Goal: Task Accomplishment & Management: Manage account settings

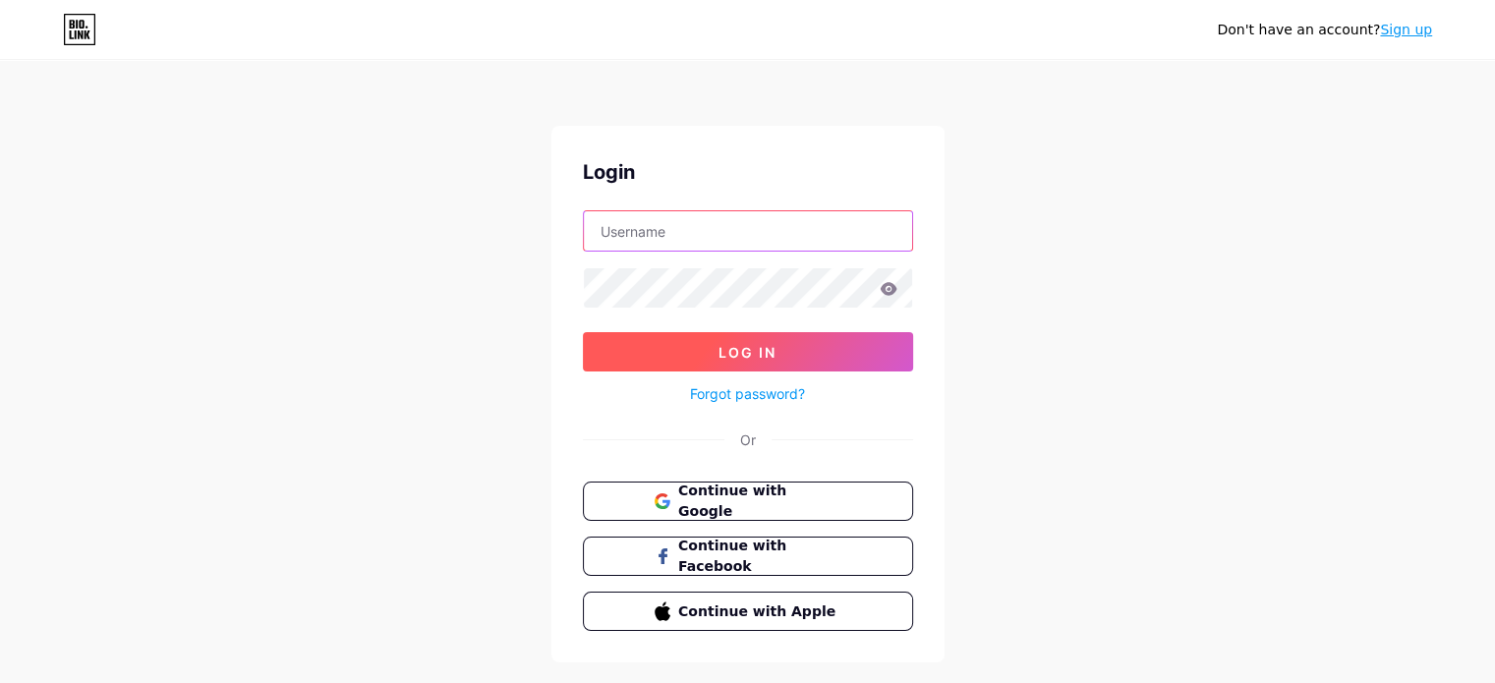
type input "[EMAIL_ADDRESS][DOMAIN_NAME]"
click at [668, 346] on button "Log In" at bounding box center [748, 351] width 330 height 39
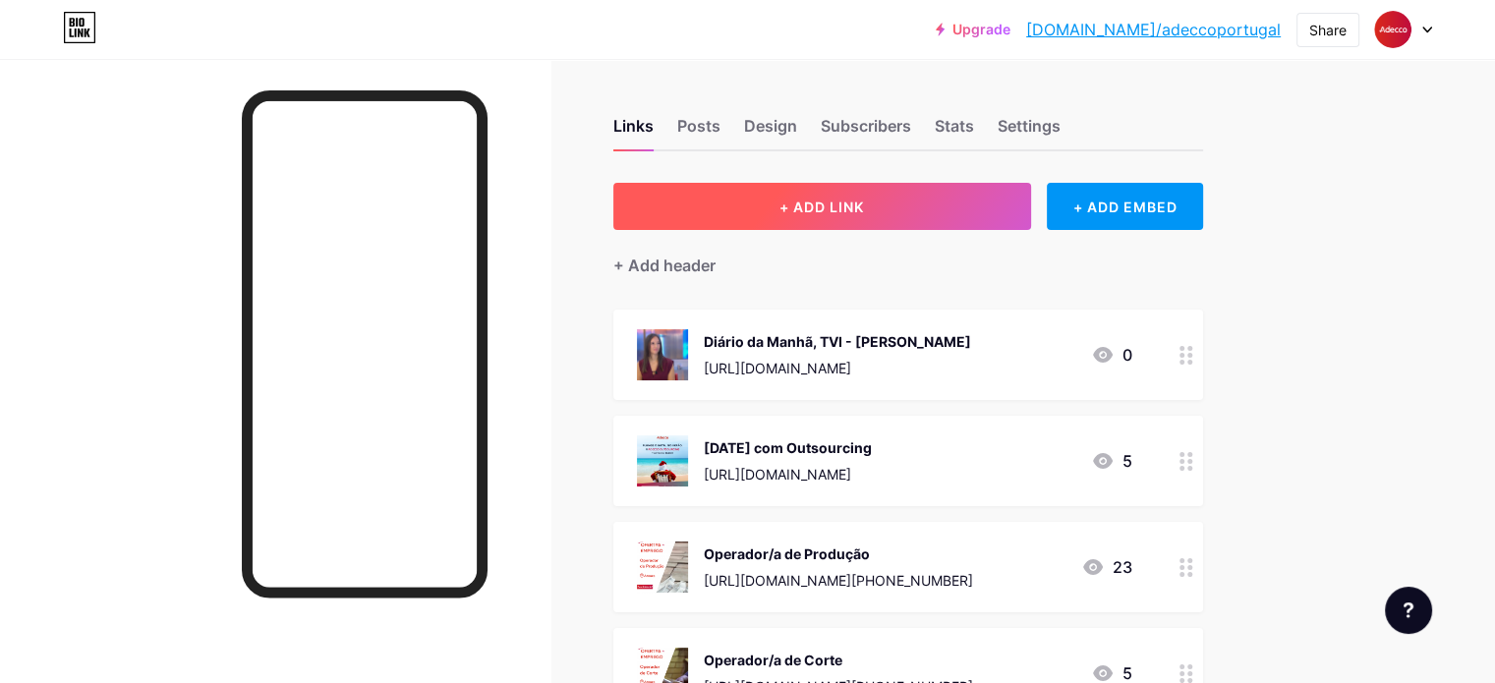
click at [864, 209] on span "+ ADD LINK" at bounding box center [822, 207] width 85 height 17
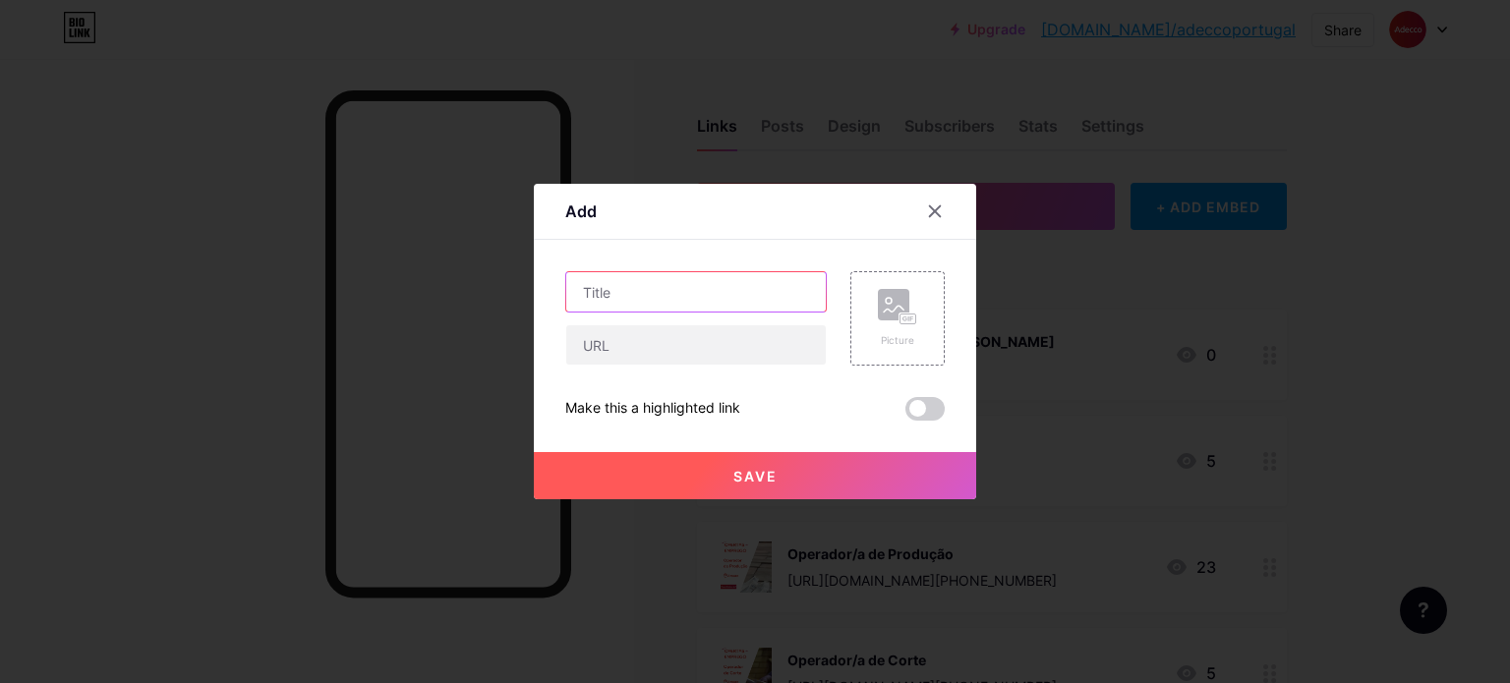
click at [761, 296] on input "text" at bounding box center [696, 291] width 260 height 39
click at [653, 290] on input "Precisa de ajuda para recrutar perfis + inclusivos? Clique aqui!" at bounding box center [696, 291] width 260 height 39
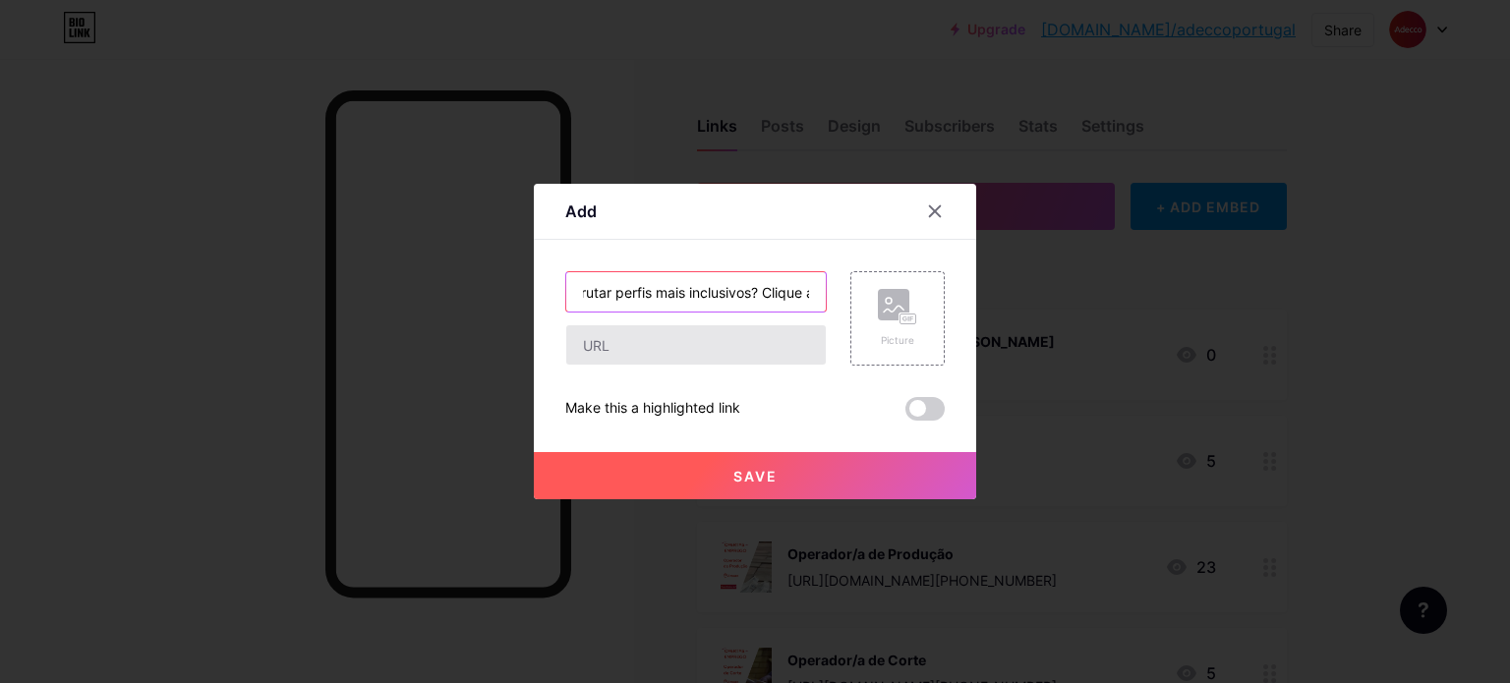
type input "Precisa de ajuda para recrutar perfis mais inclusivos? Clique aqui!"
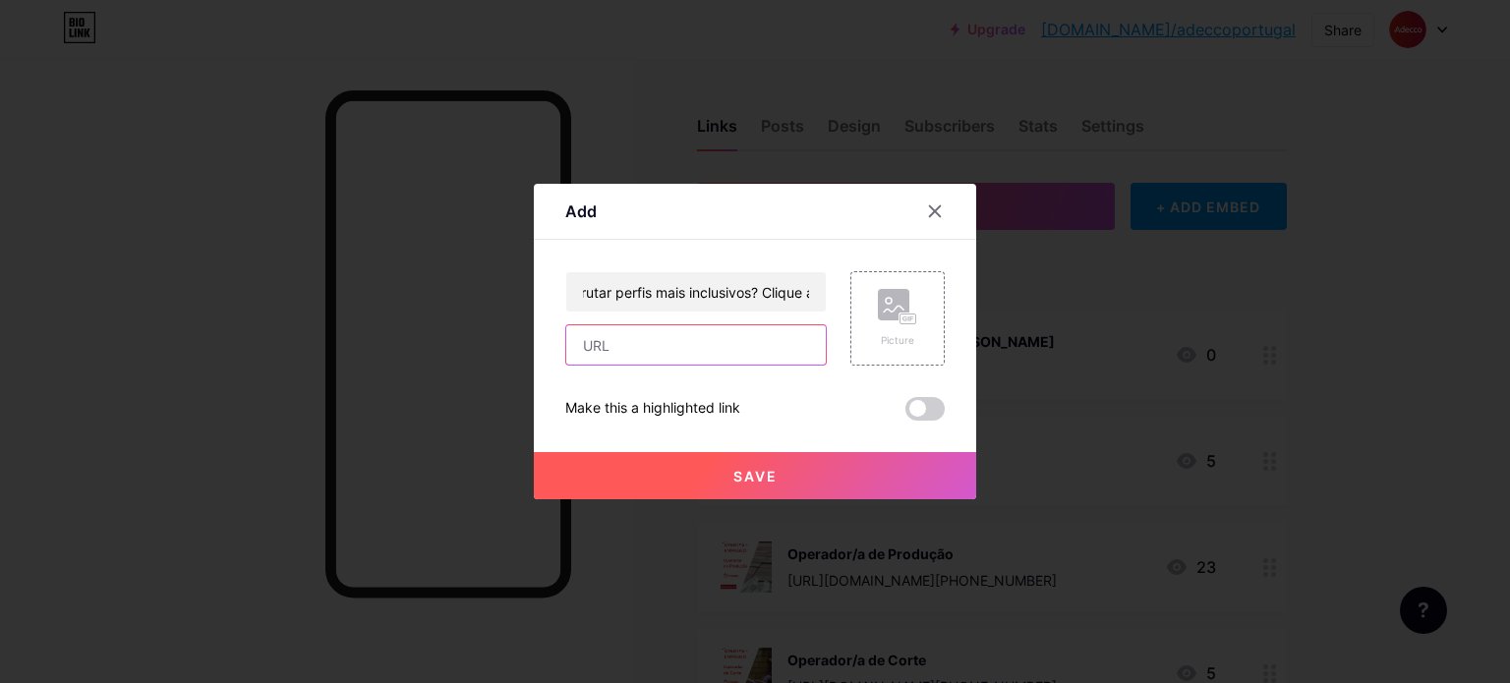
click at [686, 345] on input "text" at bounding box center [696, 344] width 260 height 39
click at [692, 341] on input "text" at bounding box center [696, 344] width 260 height 39
paste input "[URL][DOMAIN_NAME]"
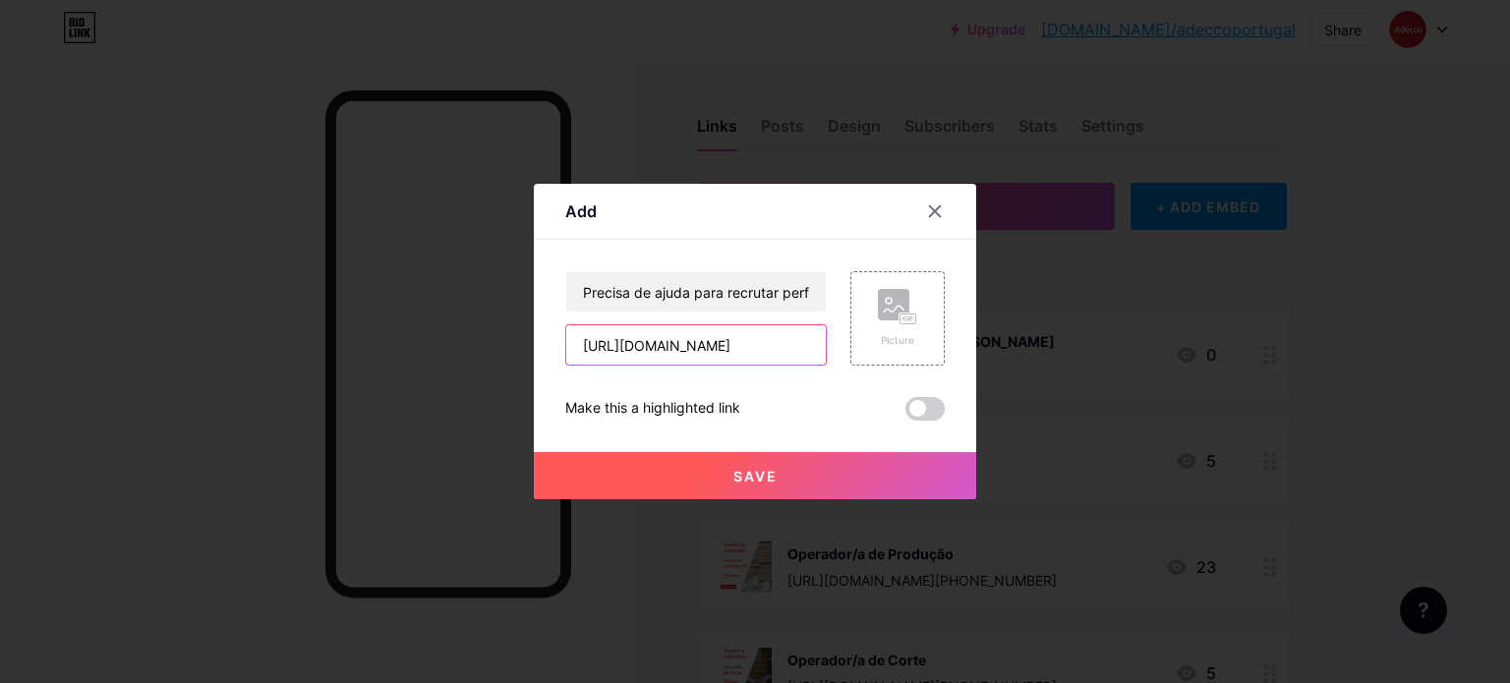
click at [692, 349] on input "[URL][DOMAIN_NAME]" at bounding box center [696, 344] width 260 height 39
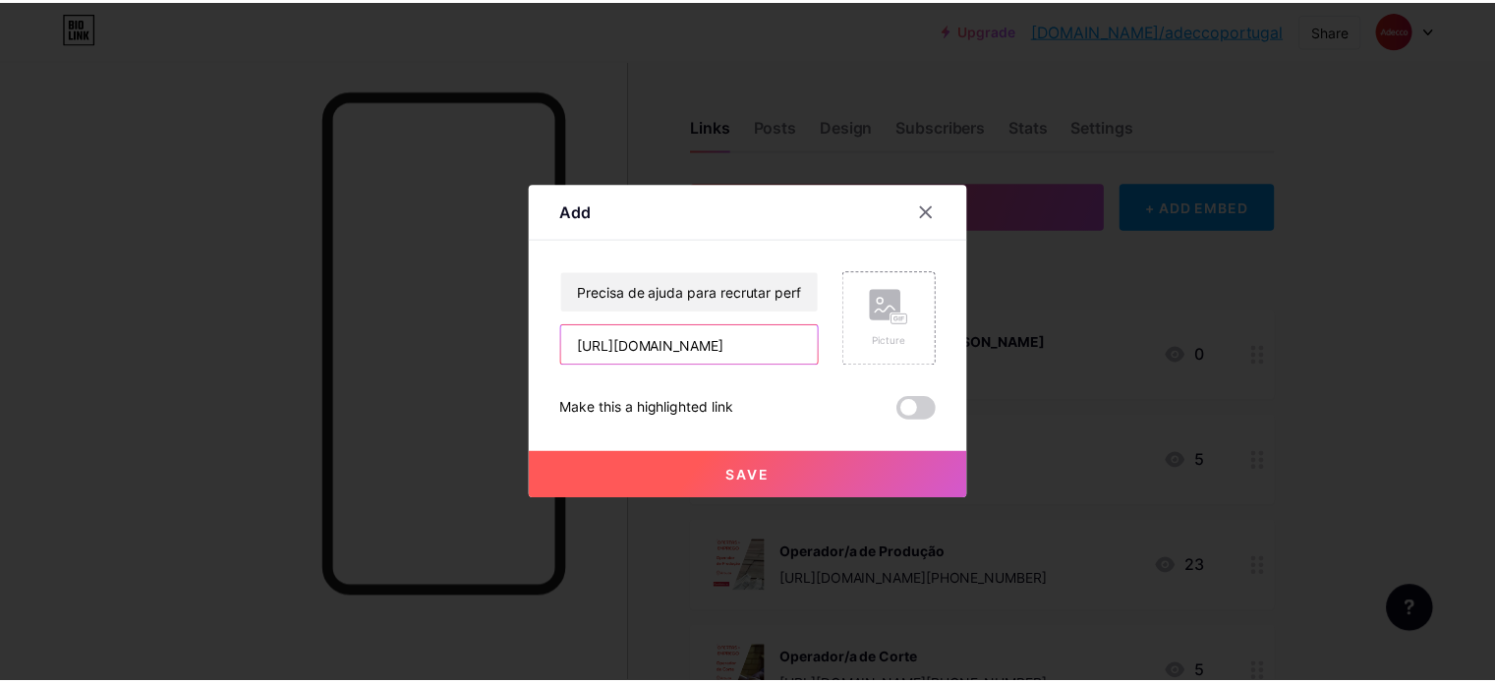
scroll to position [0, 0]
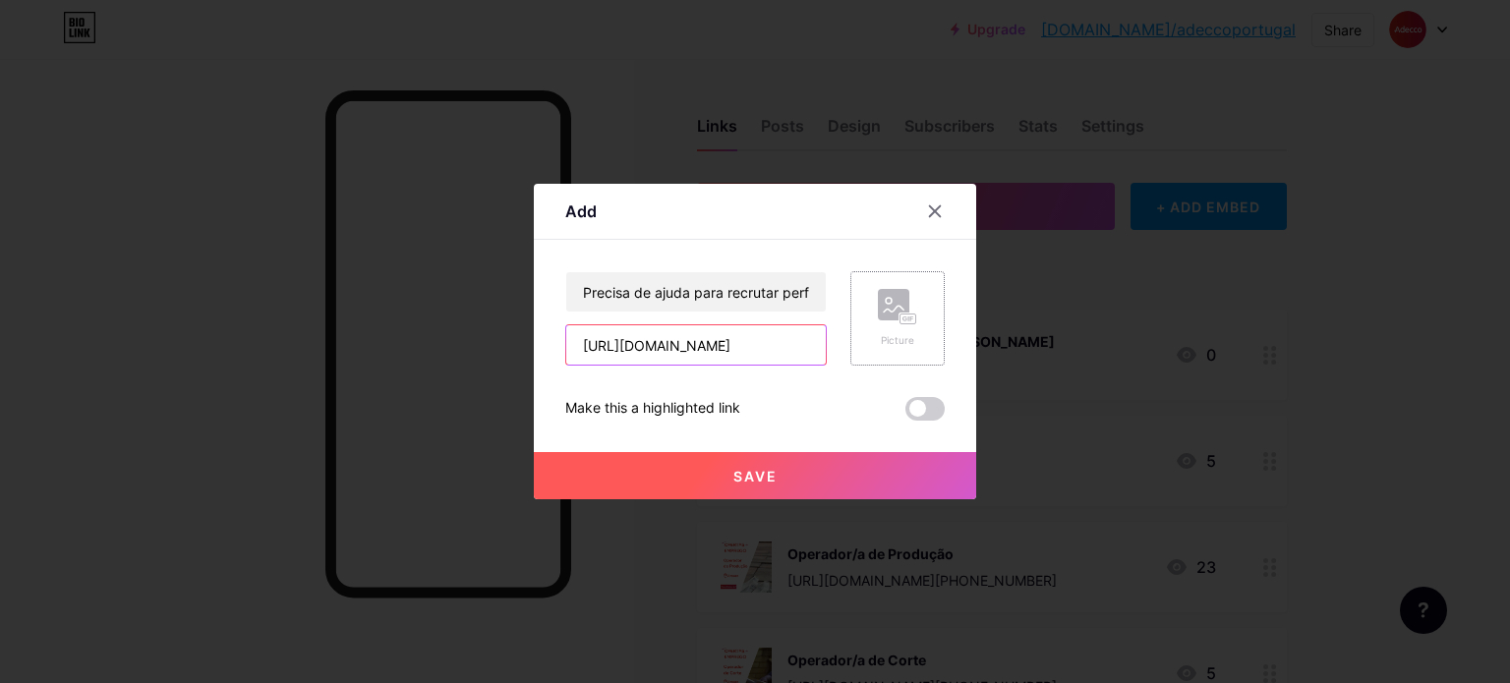
type input "[URL][DOMAIN_NAME]"
click at [884, 336] on div "Picture" at bounding box center [897, 340] width 39 height 15
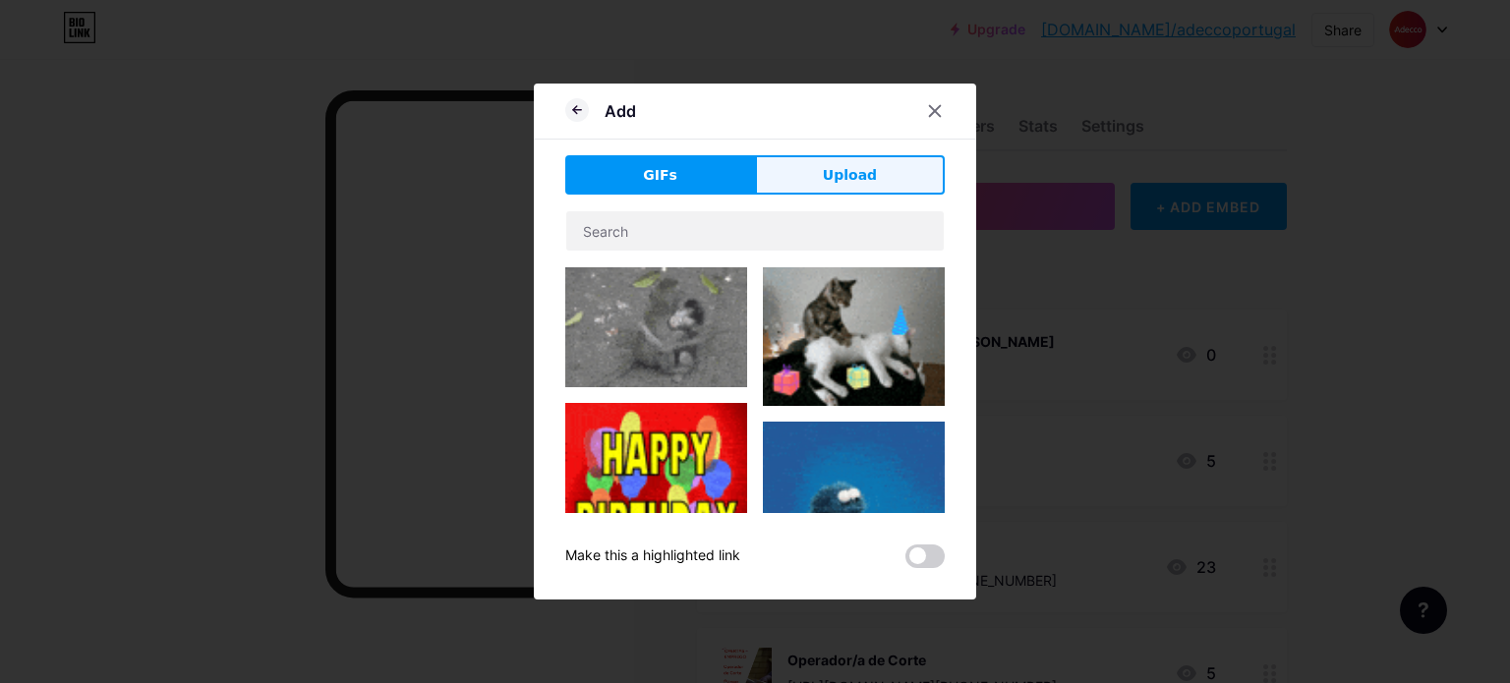
click at [820, 185] on button "Upload" at bounding box center [850, 174] width 190 height 39
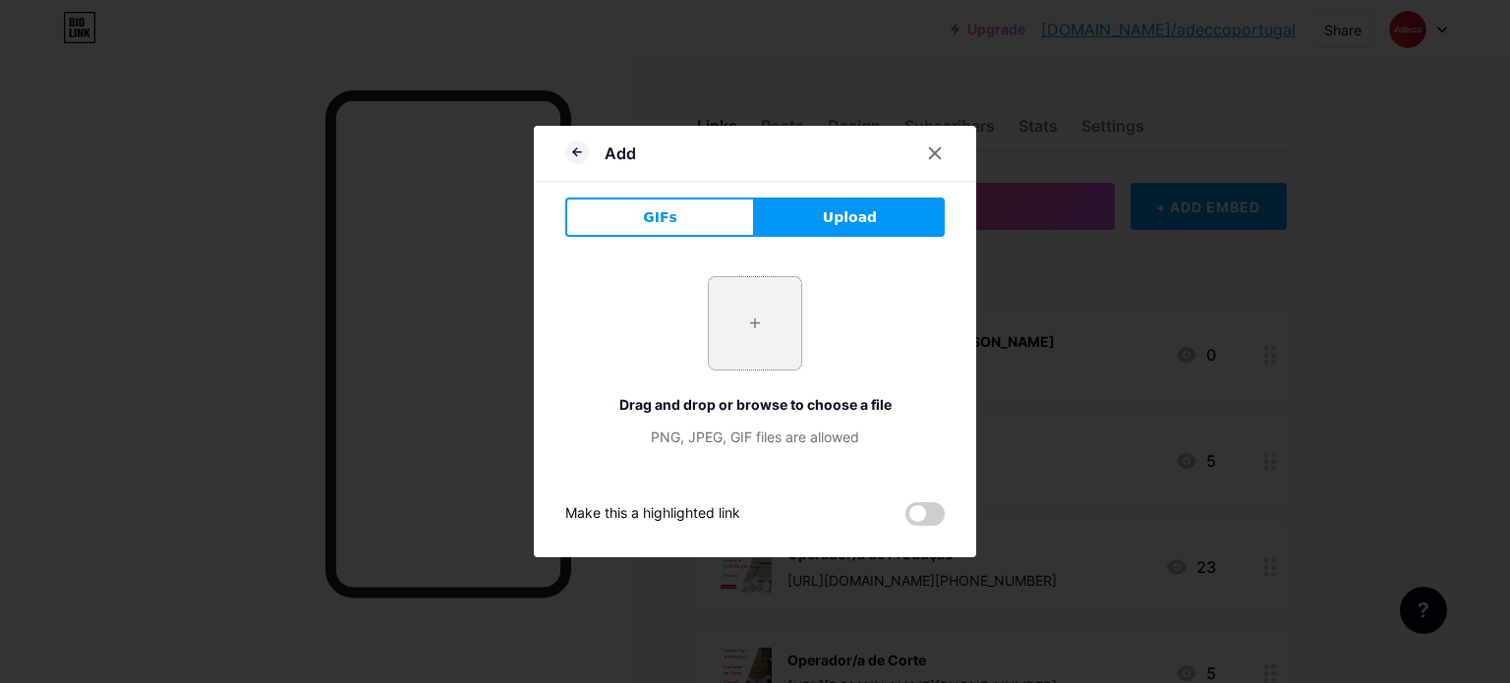
click at [743, 332] on input "file" at bounding box center [755, 323] width 92 height 92
type input "C:\fakepath\Post 4_ Gestão administrativa e compliance.png"
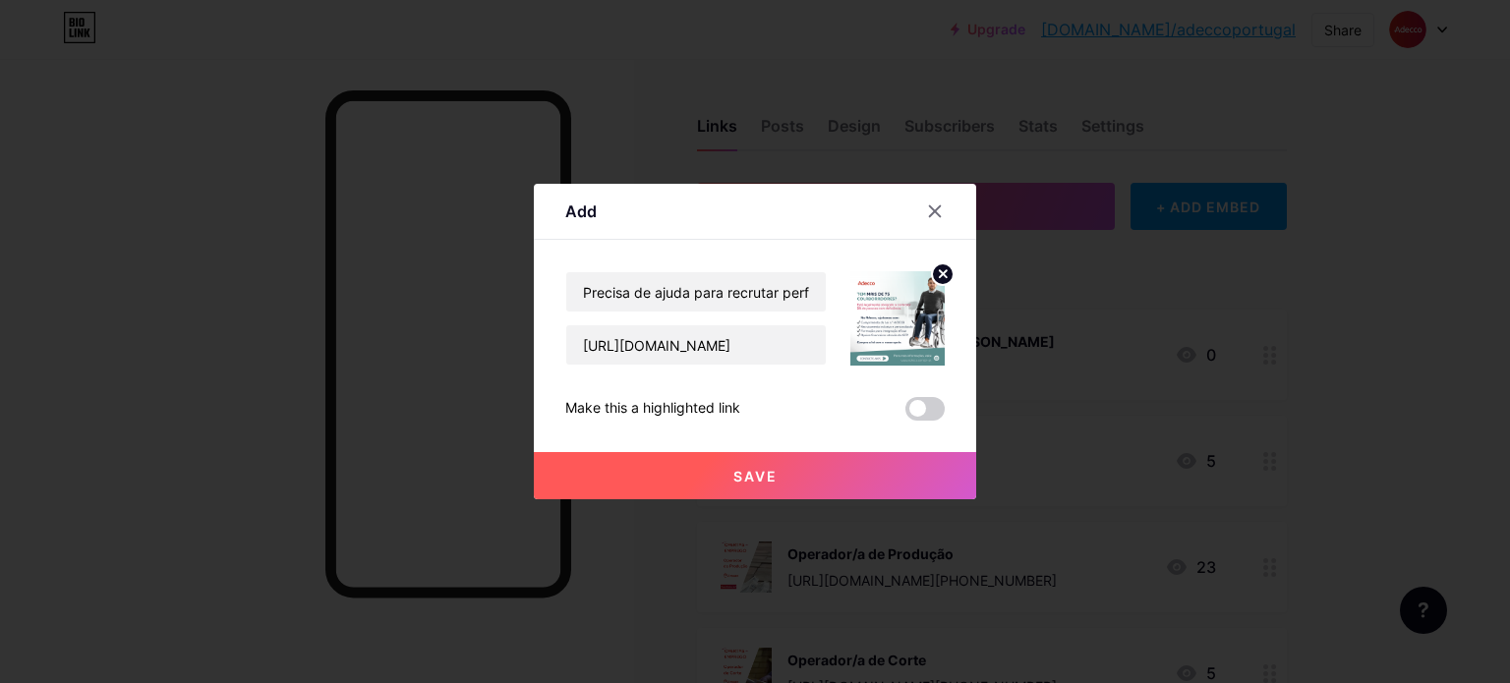
click at [750, 482] on span "Save" at bounding box center [755, 476] width 44 height 17
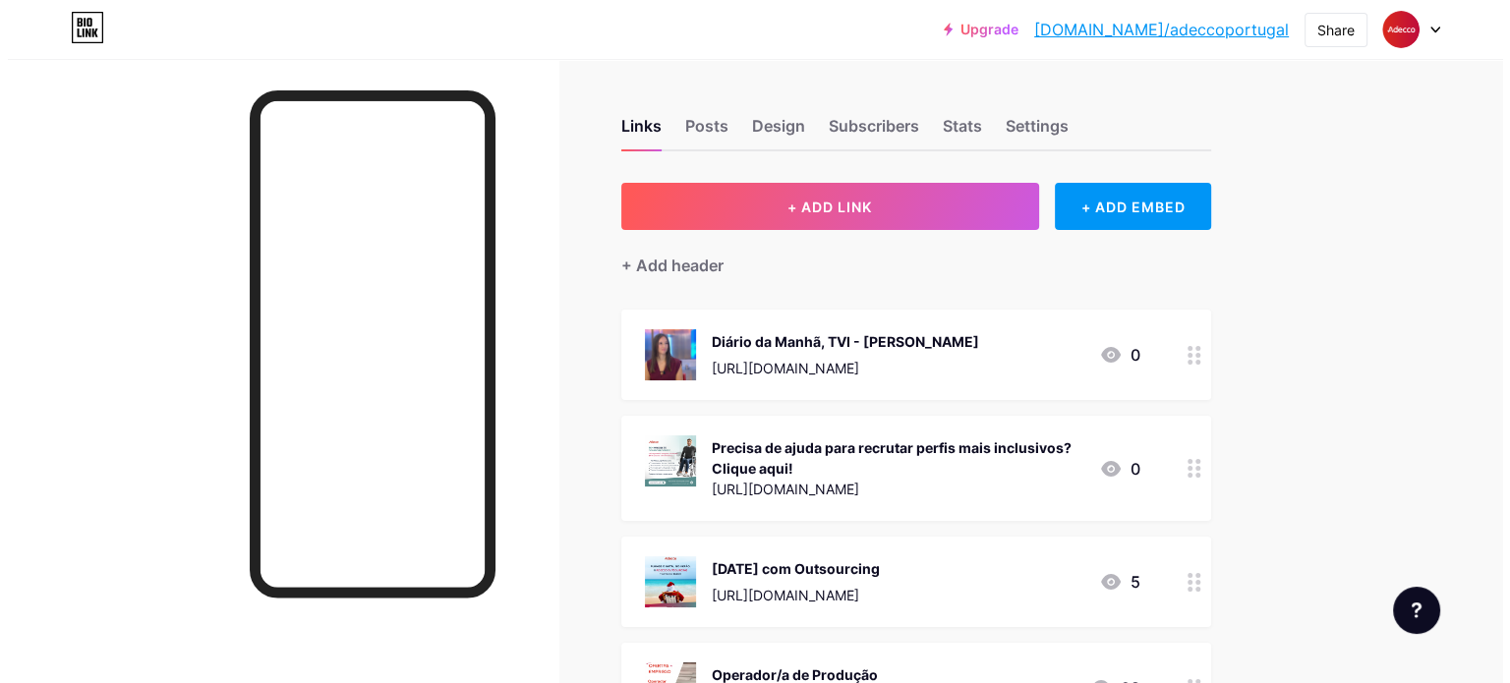
scroll to position [98, 0]
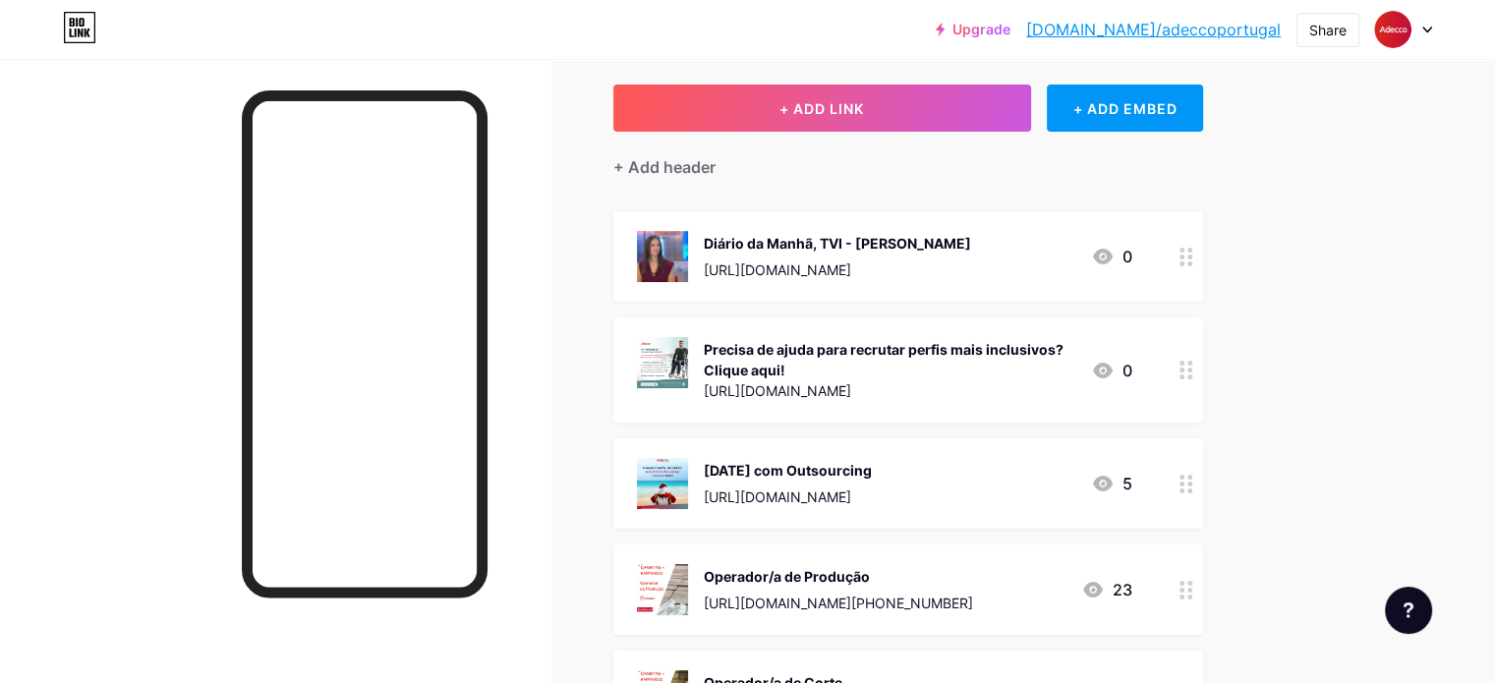
click at [1203, 477] on div at bounding box center [1186, 483] width 33 height 90
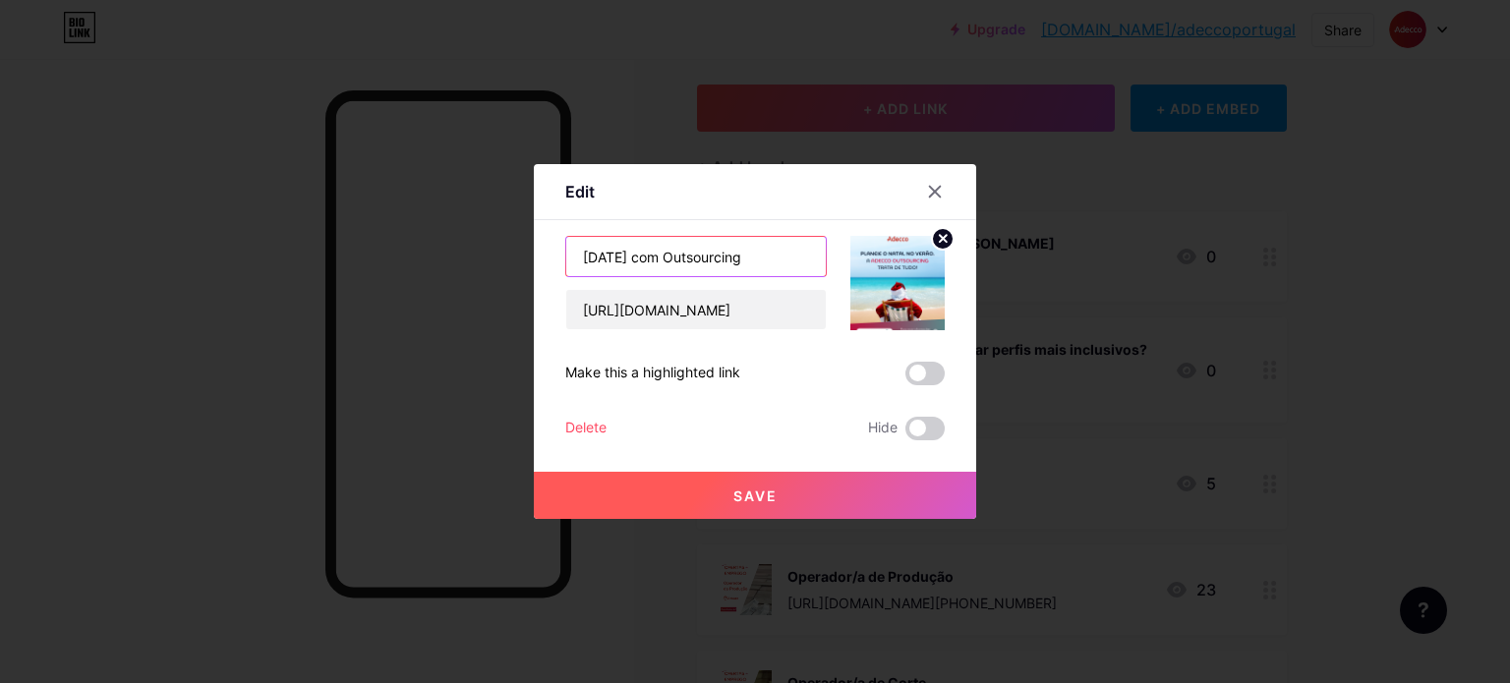
click at [628, 261] on input "[DATE] com Outsourcing" at bounding box center [696, 256] width 260 height 39
click at [580, 259] on input "[DATE] com Outsourcing" at bounding box center [696, 256] width 260 height 39
click at [744, 260] on input "Precisa de ajuda neste [DATE] com Outsourcing" at bounding box center [696, 256] width 260 height 39
click at [747, 260] on input "Precisa de ajuda neste [DATE] com Outsourcing" at bounding box center [696, 256] width 260 height 39
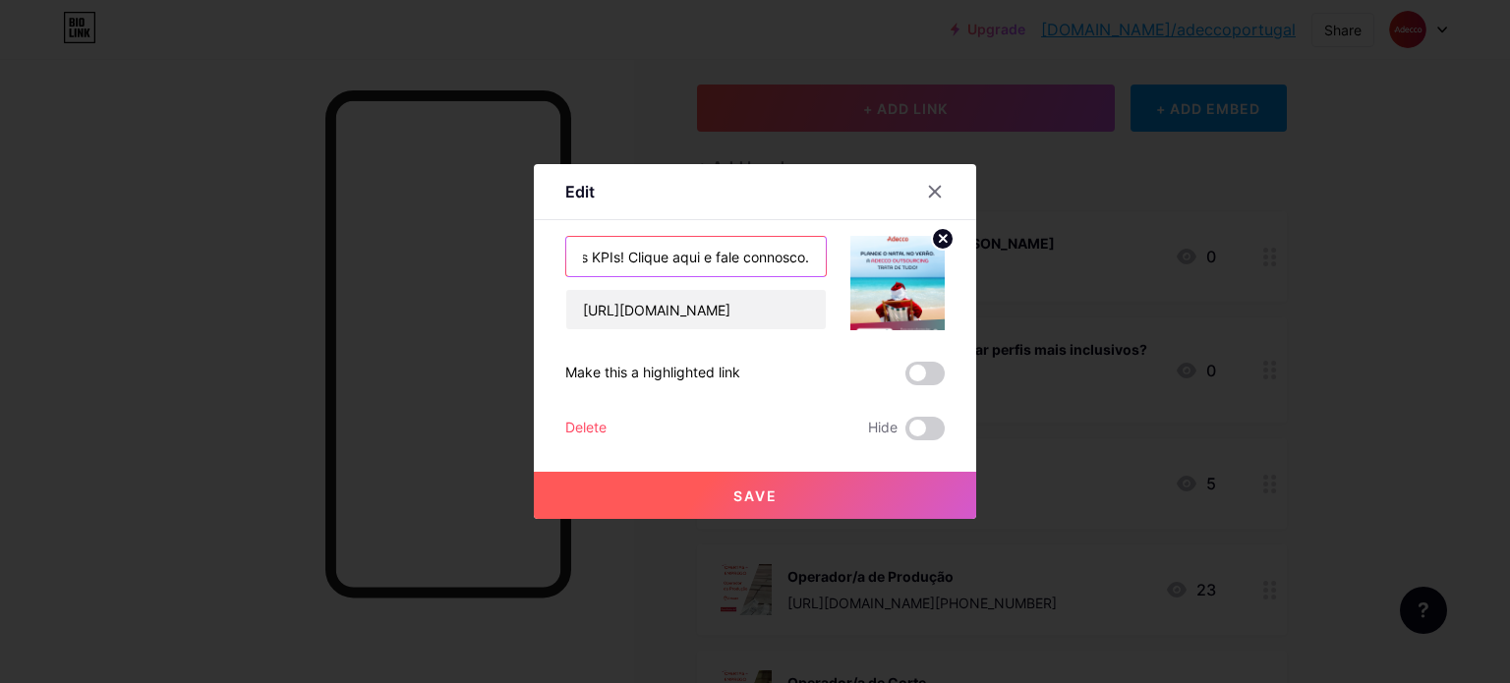
scroll to position [0, 678]
type input "Precisa de ajuda neste [DATE]? O Outsourcing da Adecco ajuda recrutamos, gerimo…"
click at [764, 496] on span "Save" at bounding box center [755, 496] width 44 height 17
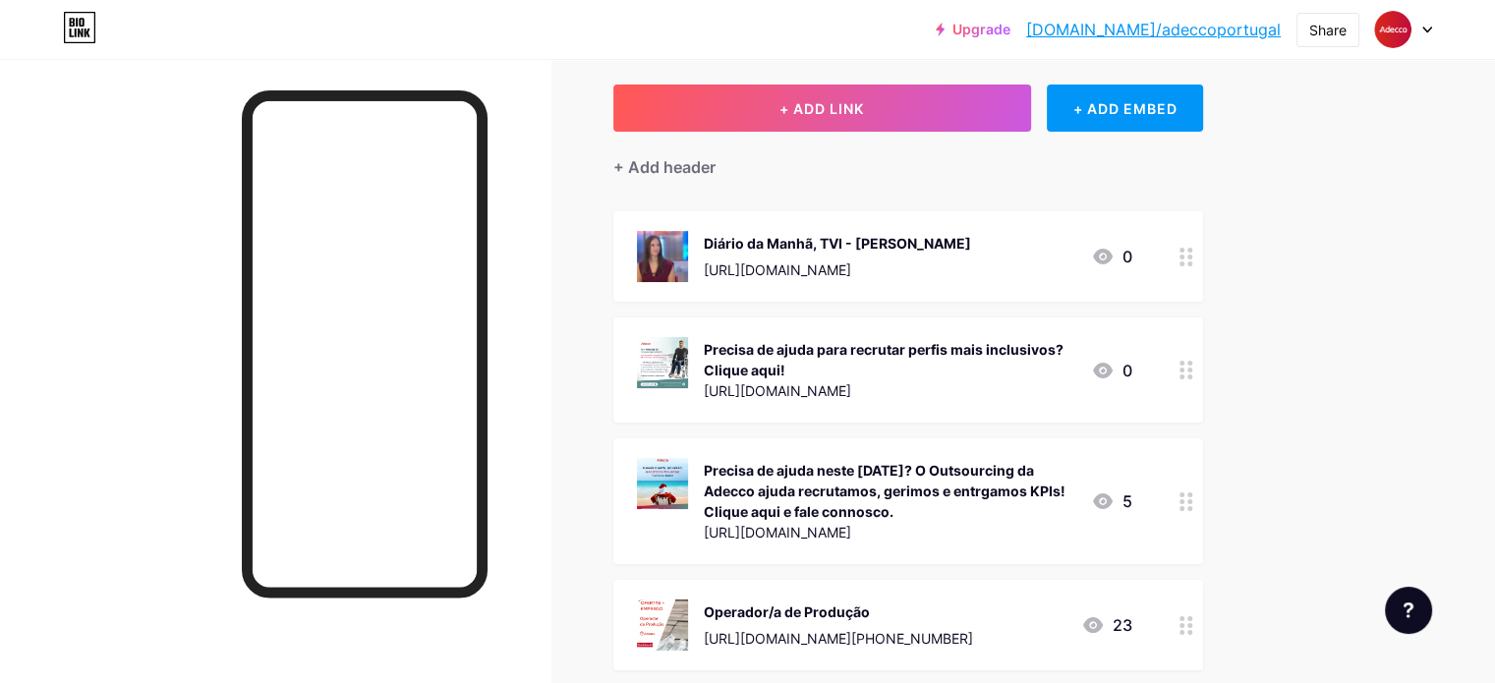
click at [1193, 503] on icon at bounding box center [1187, 501] width 14 height 19
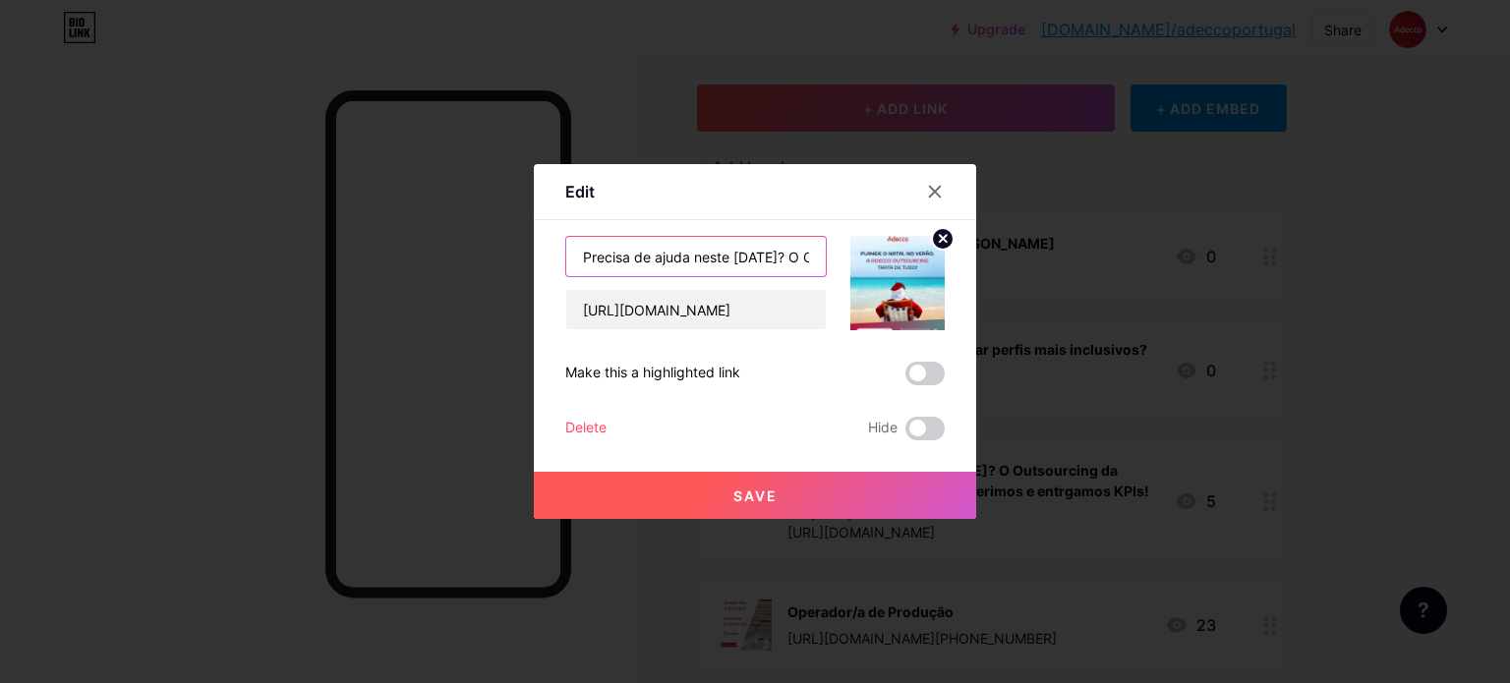
click at [743, 248] on input "Precisa de ajuda neste [DATE]? O Outsourcing da Adecco ajuda recrutamos, gerimo…" at bounding box center [696, 256] width 260 height 39
drag, startPoint x: 819, startPoint y: 262, endPoint x: 176, endPoint y: 278, distance: 643.1
click at [176, 278] on div "Edit Content YouTube Play YouTube video without leaving your page. ADD Vimeo Pl…" at bounding box center [755, 341] width 1510 height 683
paste input "poio extra neste [DATE]? Garantimos equipas e KPIs. 🚀 Clique e saiba mais!"
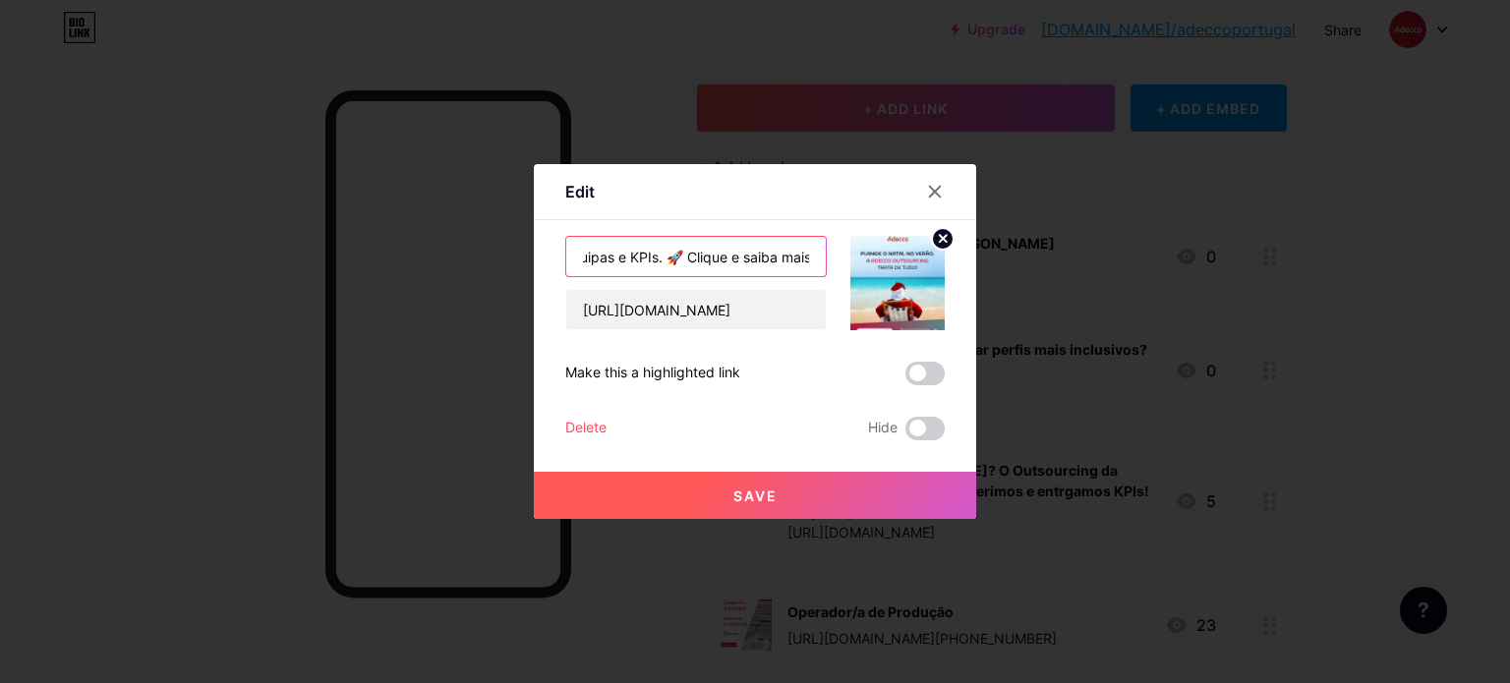
type input "Precisa de apoio extra neste [DATE]? Garantimos equipas e KPIs. 🚀 Clique e saib…"
click at [720, 492] on button "Save" at bounding box center [755, 495] width 442 height 47
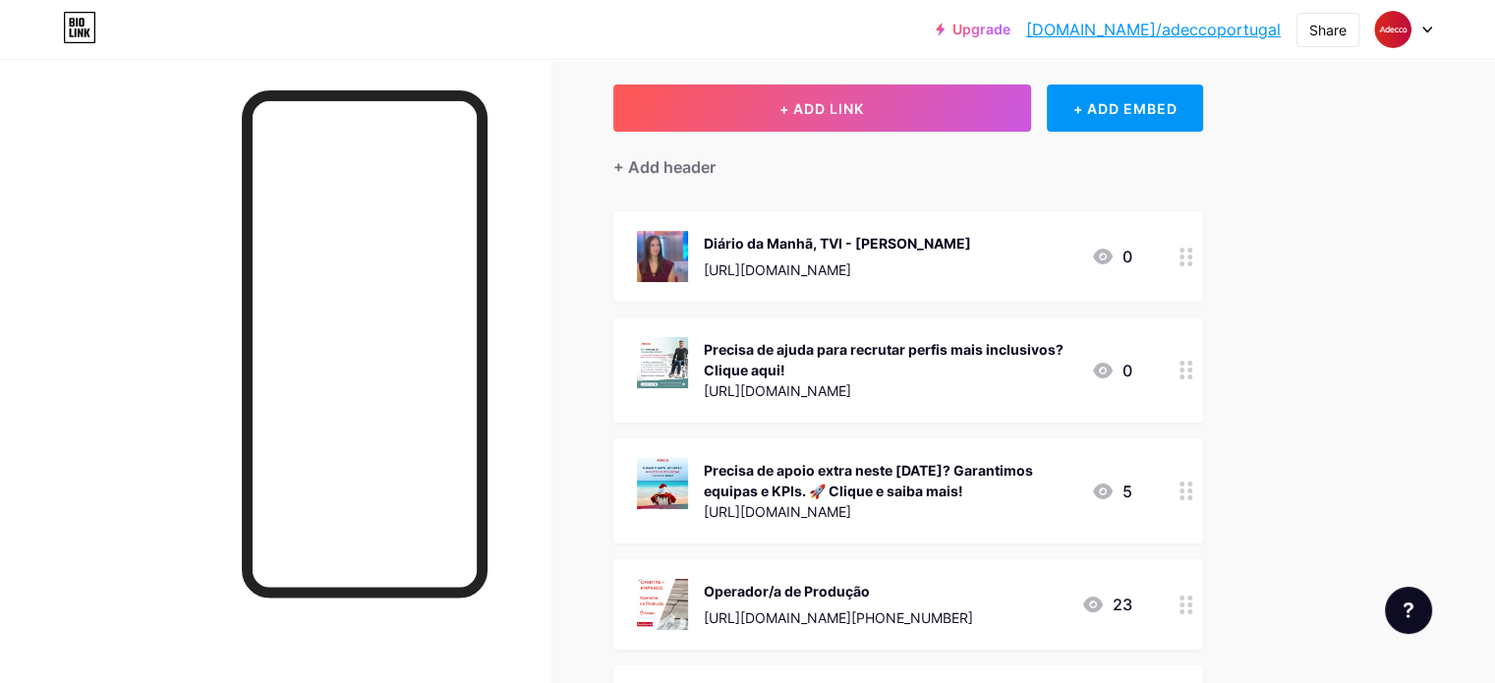
click at [1185, 369] on circle at bounding box center [1182, 370] width 5 height 5
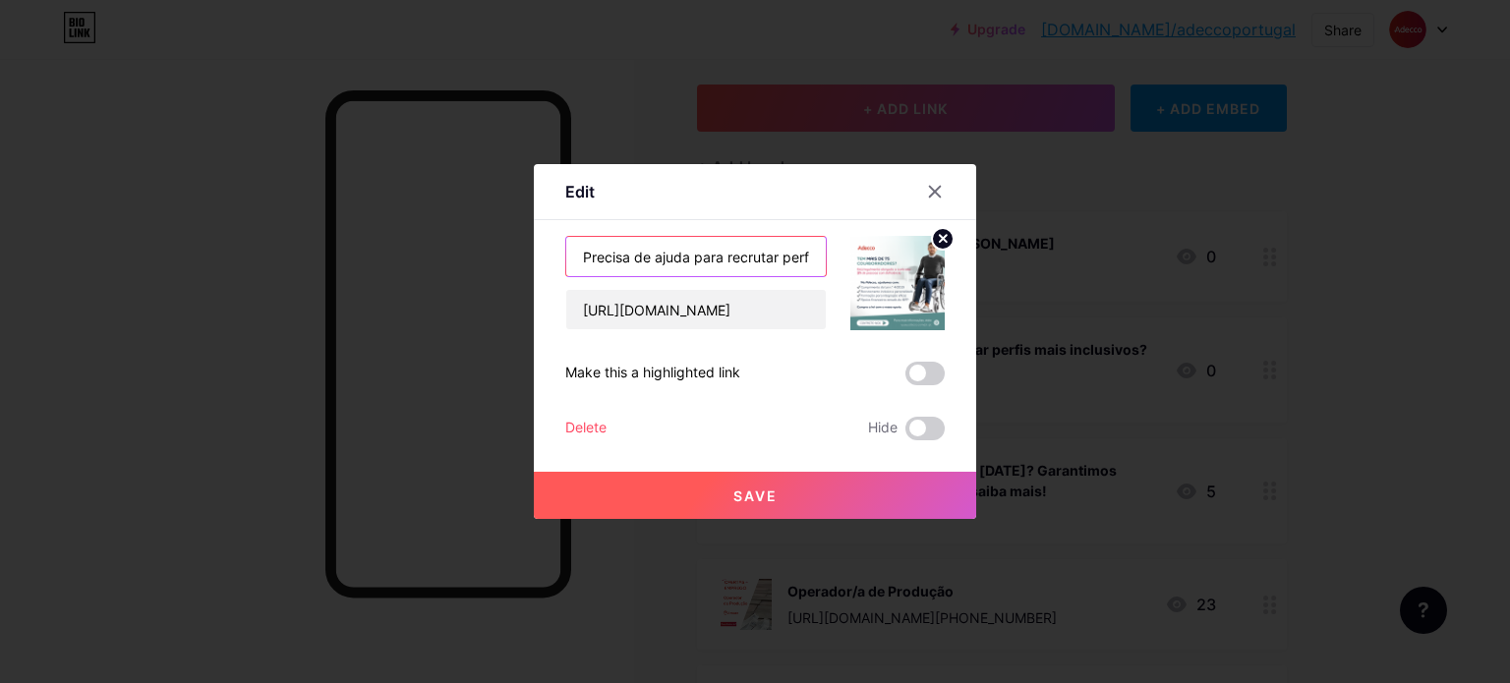
click at [803, 251] on input "Precisa de ajuda para recrutar perfis mais inclusivos? Clique aqui!" at bounding box center [696, 256] width 260 height 39
type input "Precisa de ajuda para recrutar perfis mais inclusivos? Clique aqui e agende uma…"
click at [746, 489] on span "Save" at bounding box center [755, 496] width 44 height 17
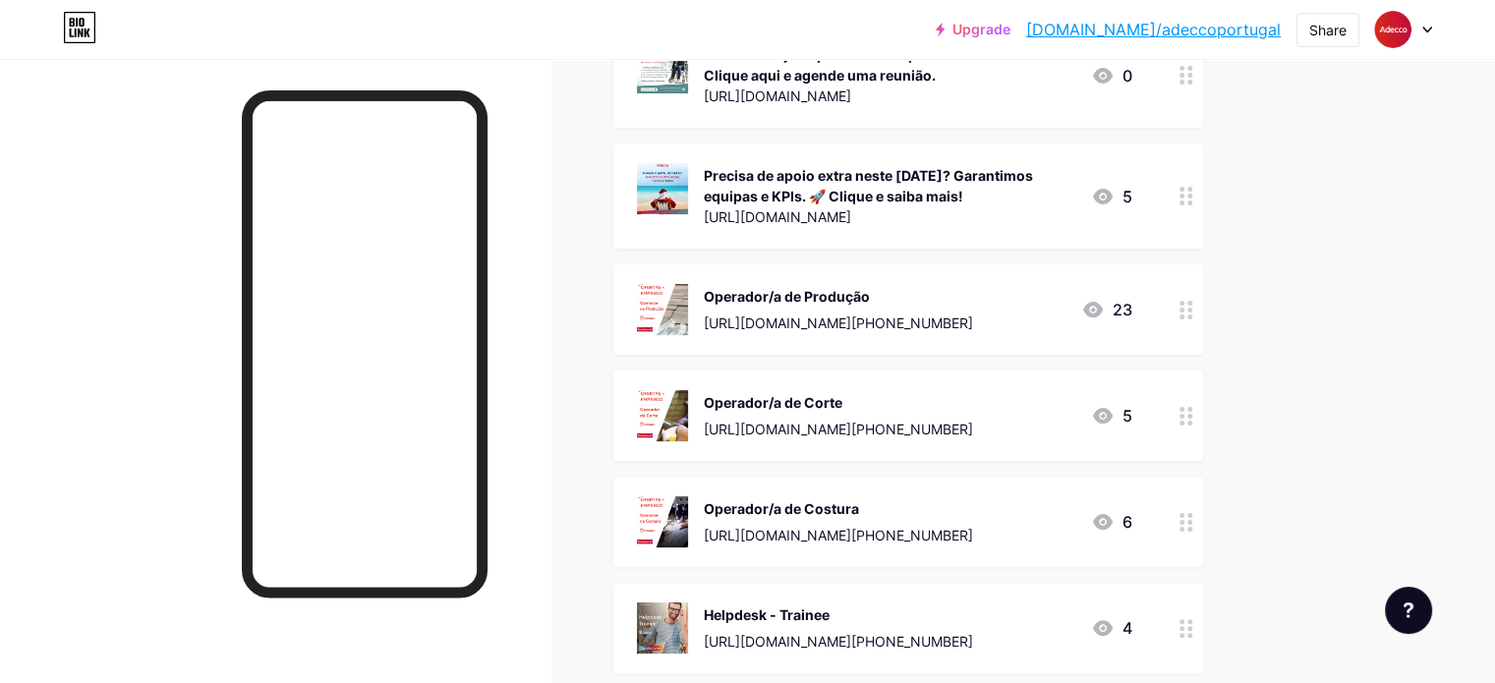
scroll to position [197, 0]
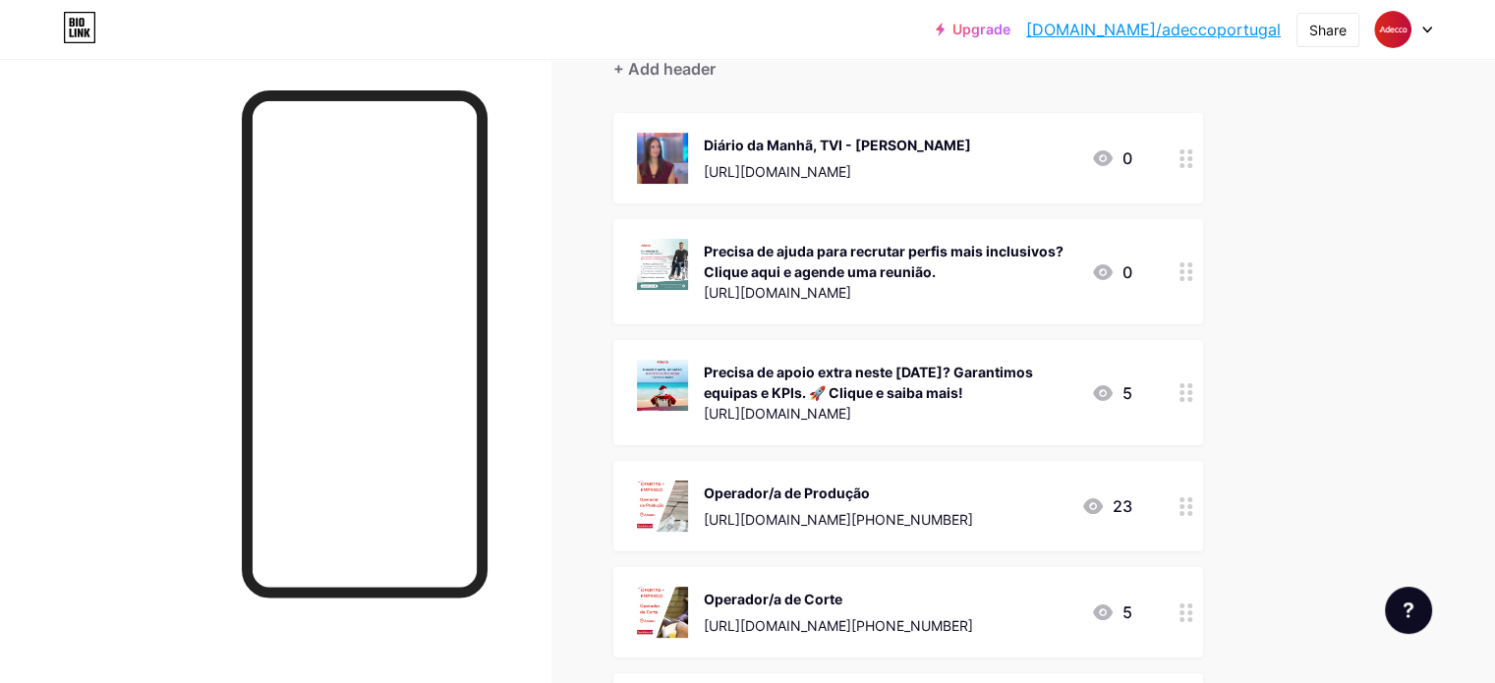
click at [1132, 394] on div "5" at bounding box center [1111, 393] width 41 height 24
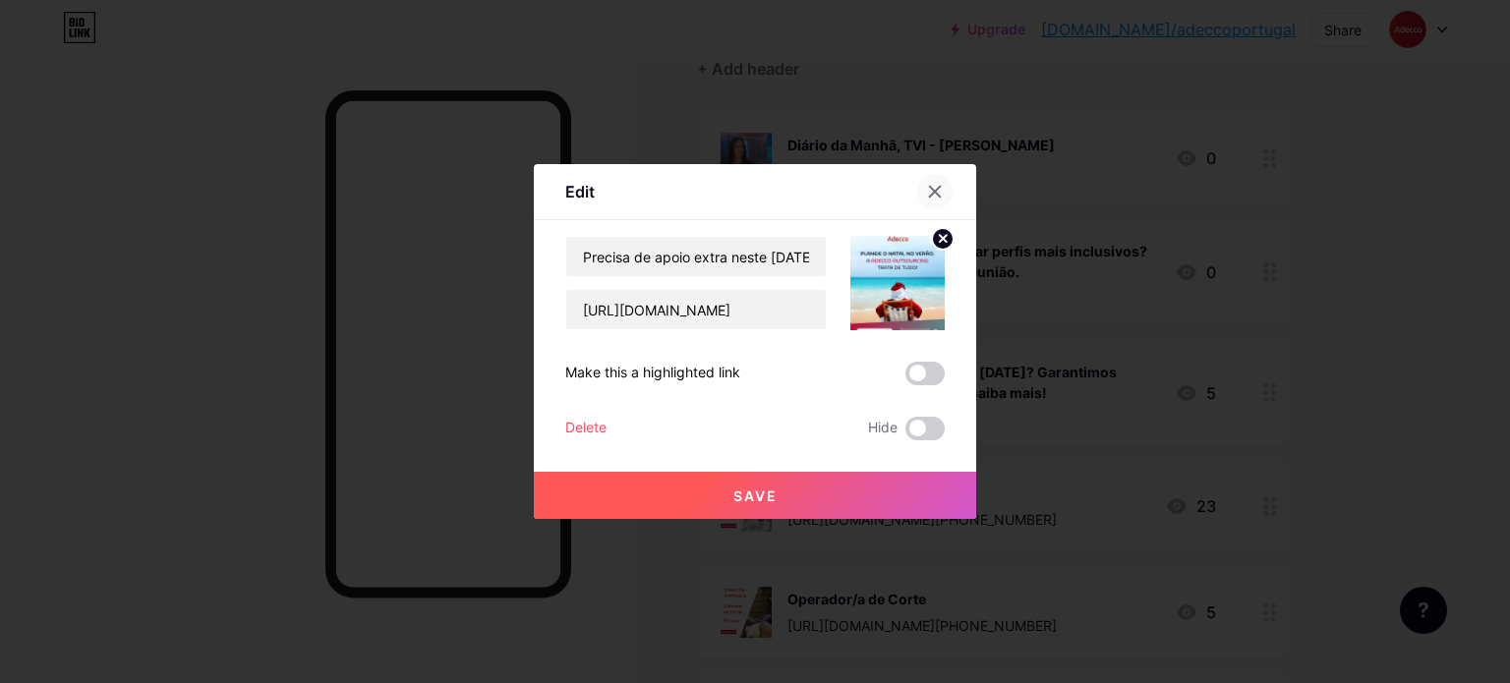
click at [932, 191] on icon at bounding box center [935, 192] width 11 height 11
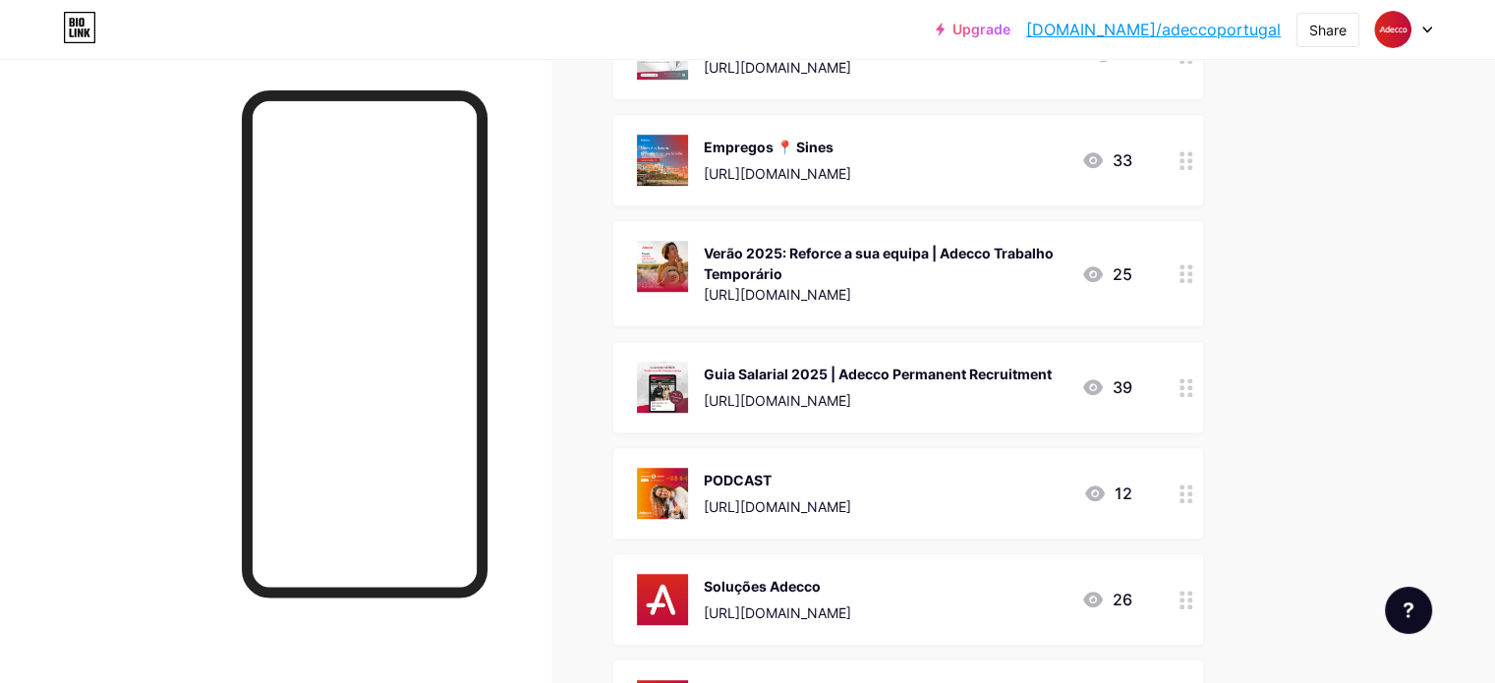
scroll to position [1081, 0]
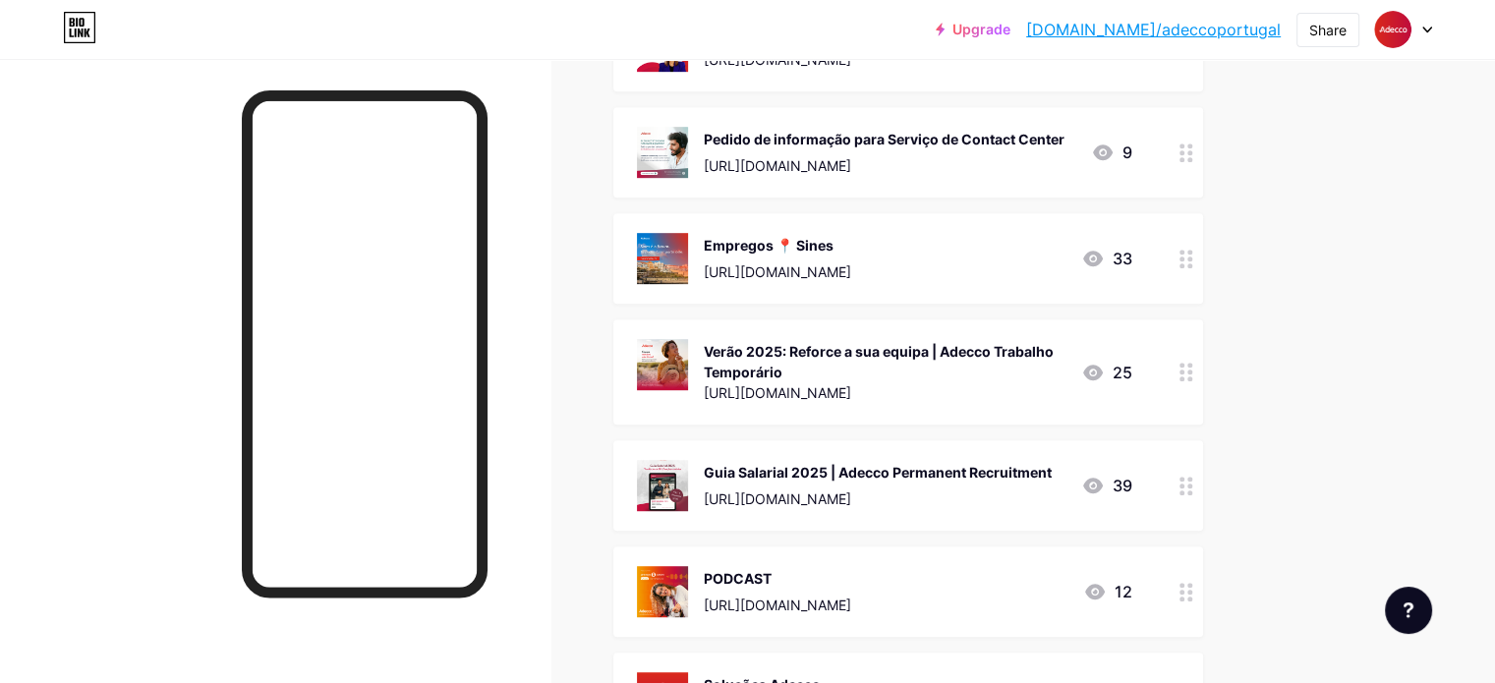
click at [1193, 366] on icon at bounding box center [1187, 372] width 14 height 19
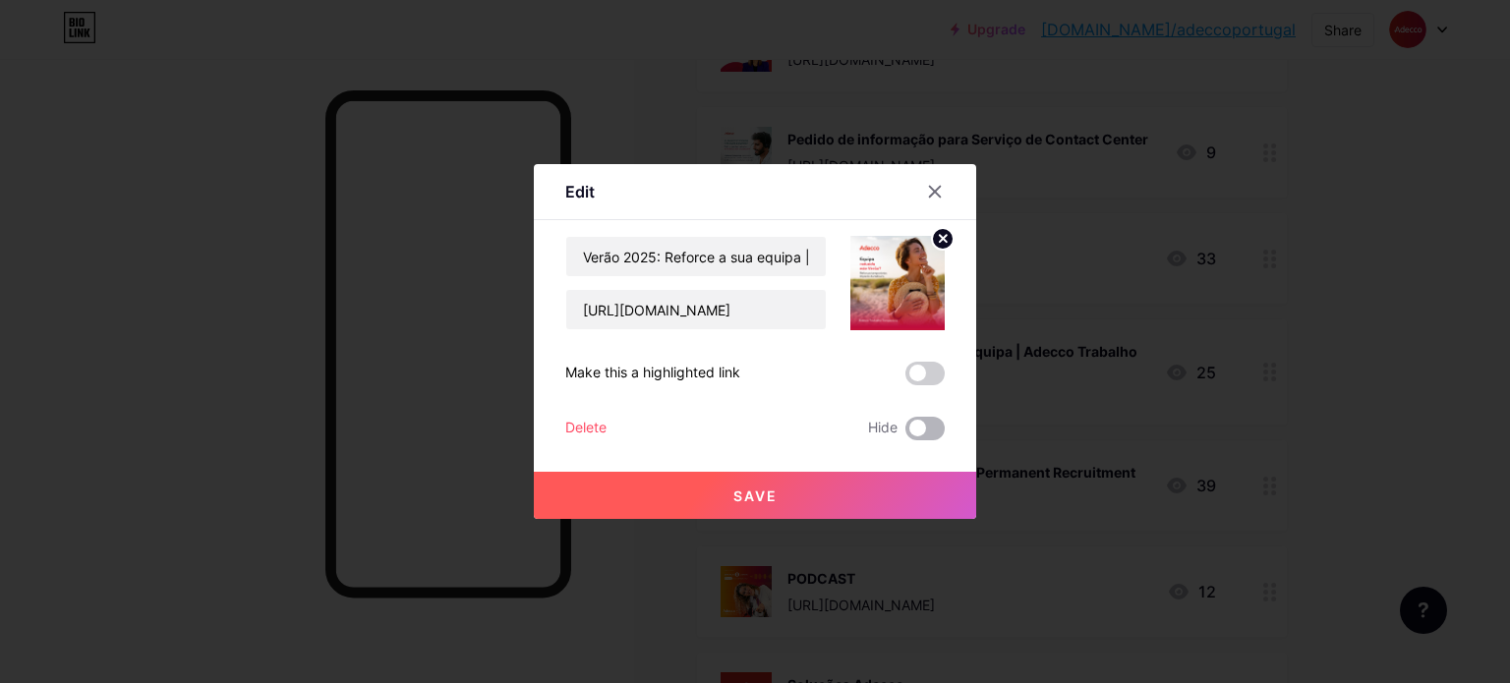
click at [914, 425] on span at bounding box center [924, 429] width 39 height 24
click at [905, 434] on input "checkbox" at bounding box center [905, 434] width 0 height 0
click at [758, 498] on span "Save" at bounding box center [755, 496] width 44 height 17
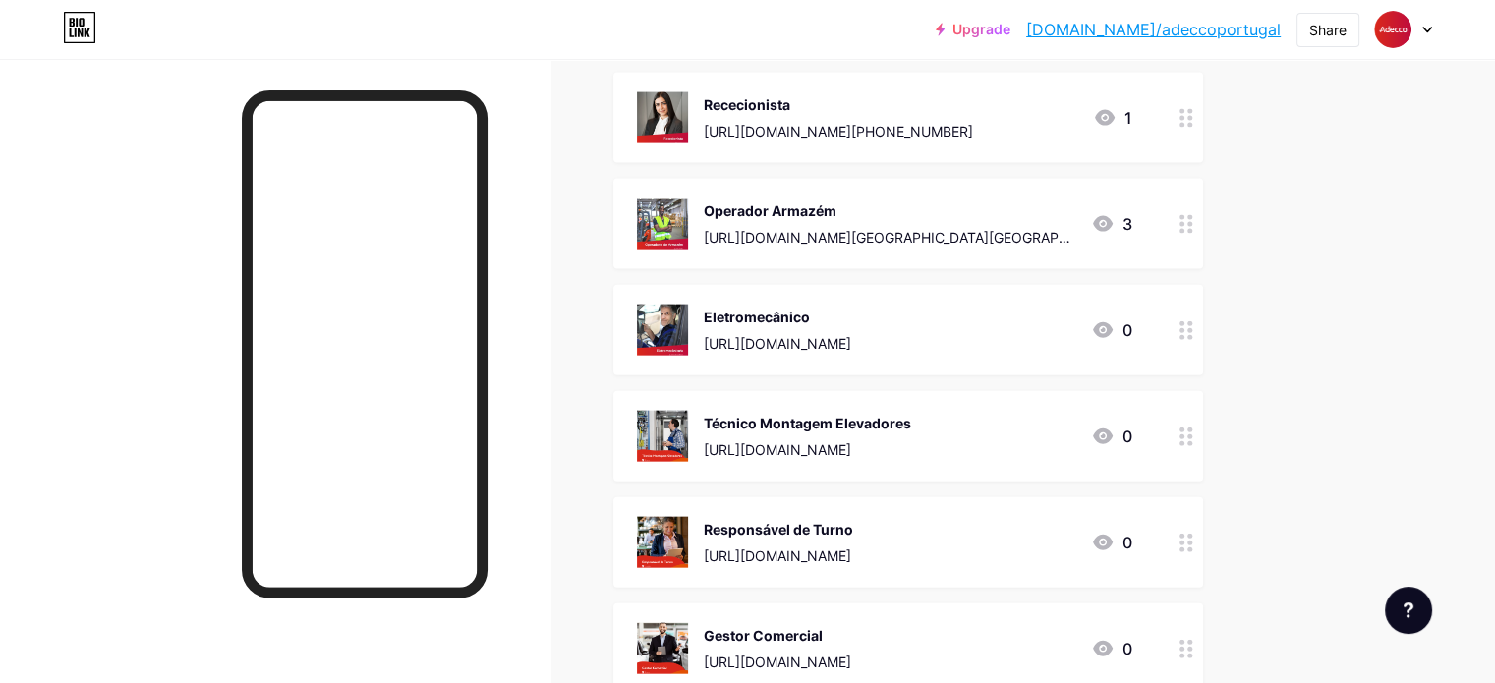
scroll to position [0, 0]
